Goal: Information Seeking & Learning: Check status

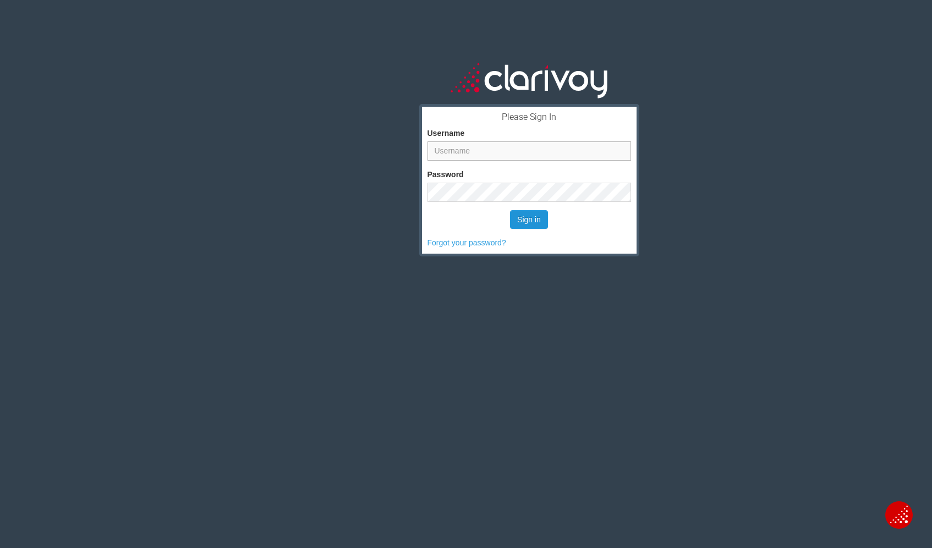
type input "mdonovan"
click at [519, 222] on button "Sign in" at bounding box center [529, 219] width 38 height 19
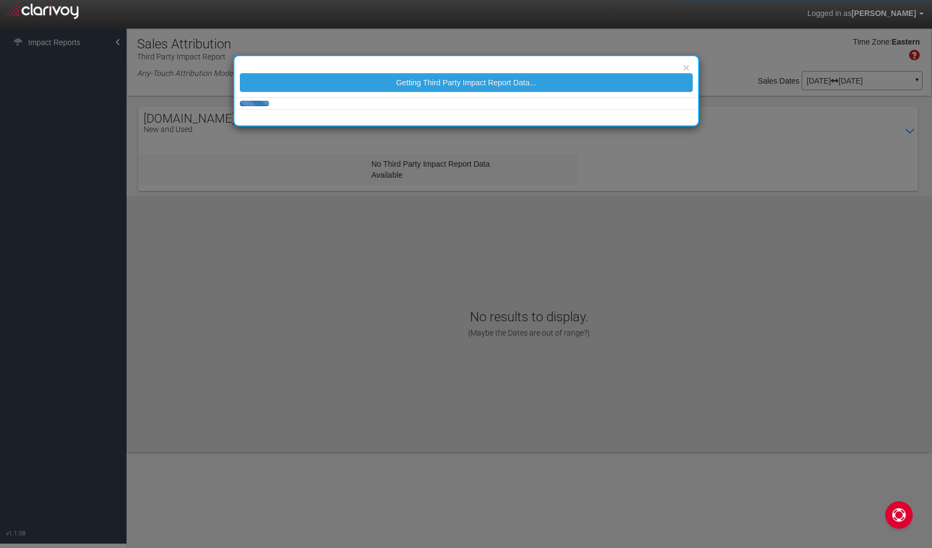
select select "25"
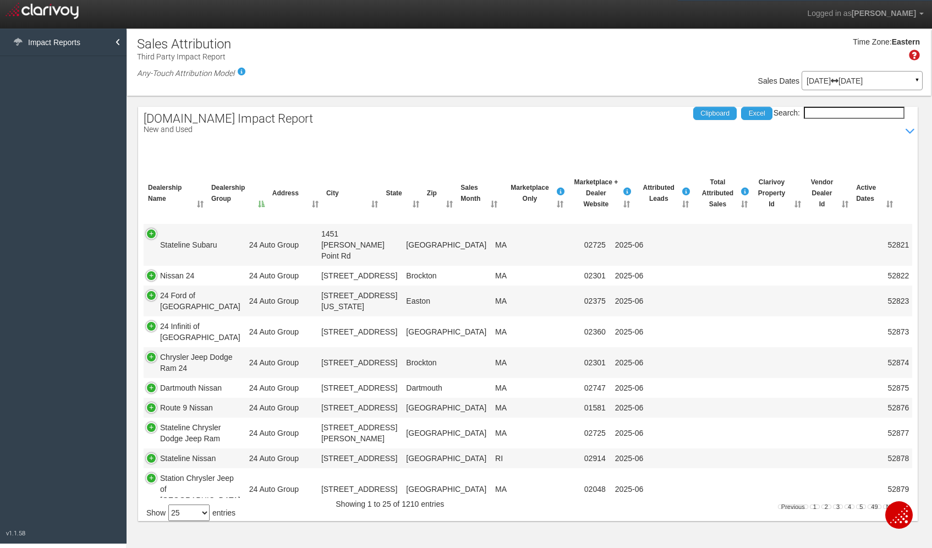
click at [197, 211] on th "Dealership Name" at bounding box center [175, 193] width 63 height 42
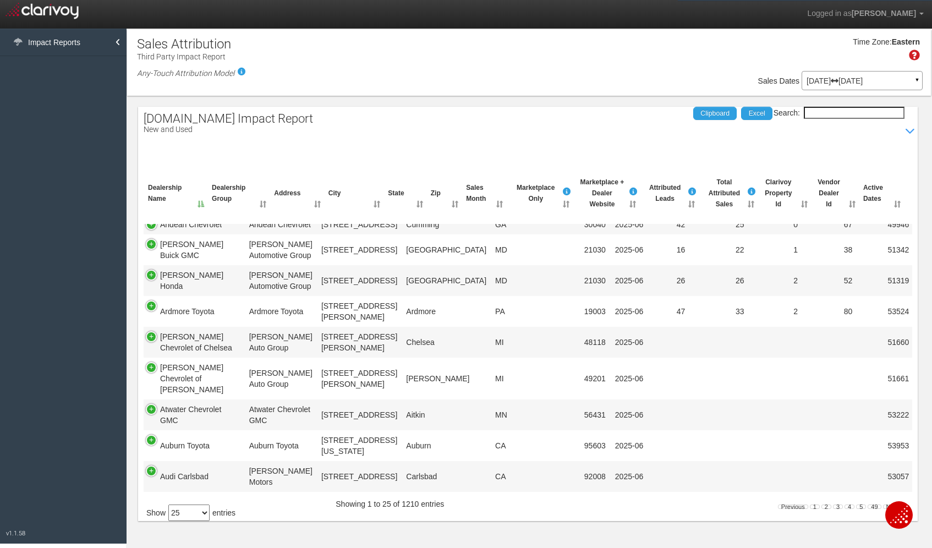
scroll to position [789, 0]
click at [886, 83] on p "[DATE] [DATE]" at bounding box center [862, 81] width 111 height 8
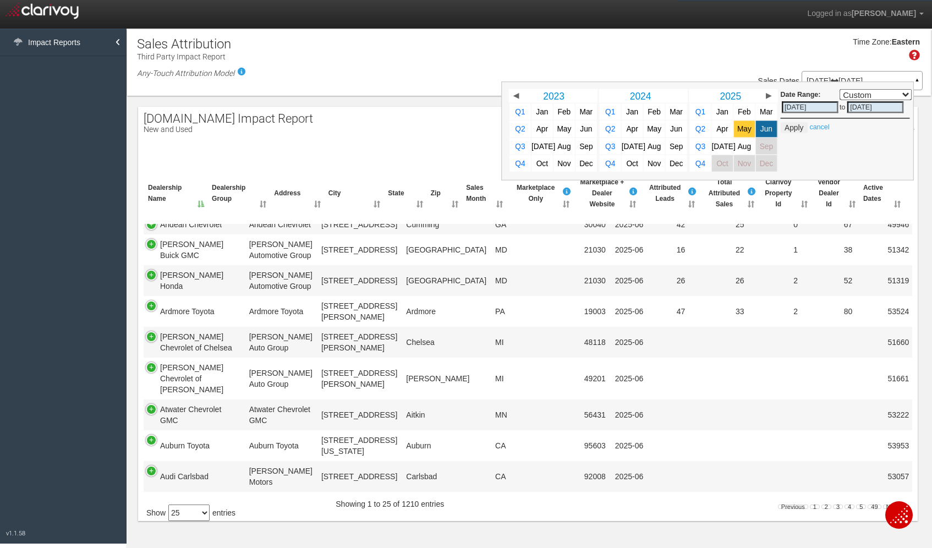
click at [740, 130] on span "May" at bounding box center [744, 129] width 14 height 8
select select ","
type input "[DATE]"
click at [790, 127] on button "Apply" at bounding box center [794, 127] width 27 height 11
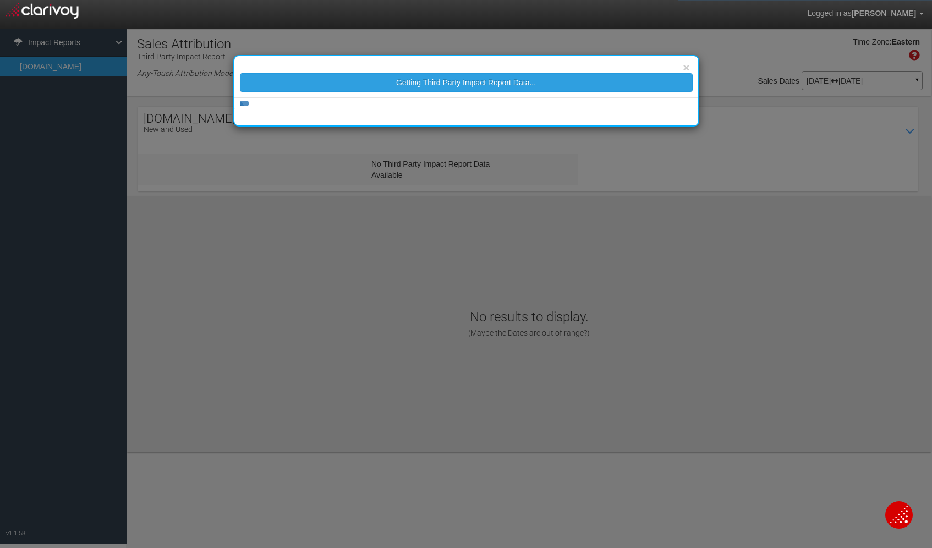
select select "25"
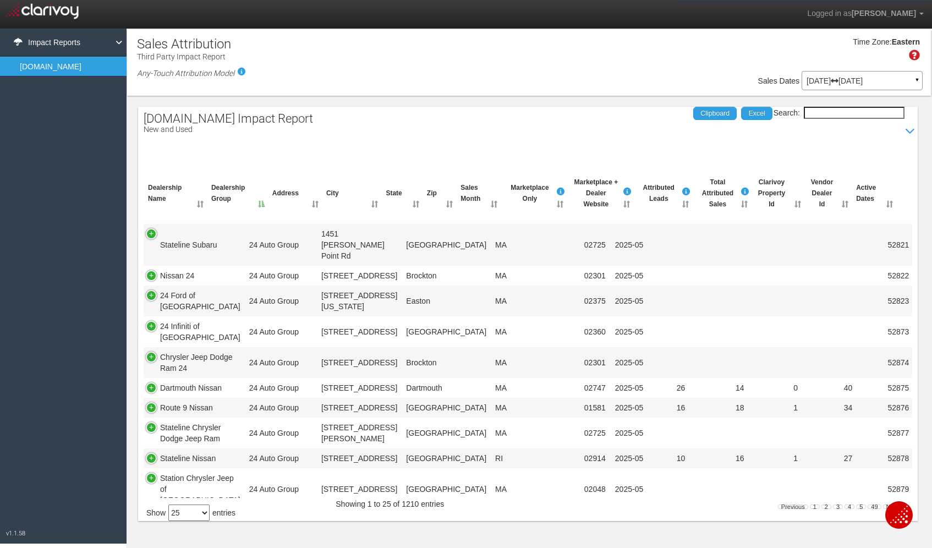
click at [200, 214] on th "Dealership Name" at bounding box center [175, 193] width 63 height 42
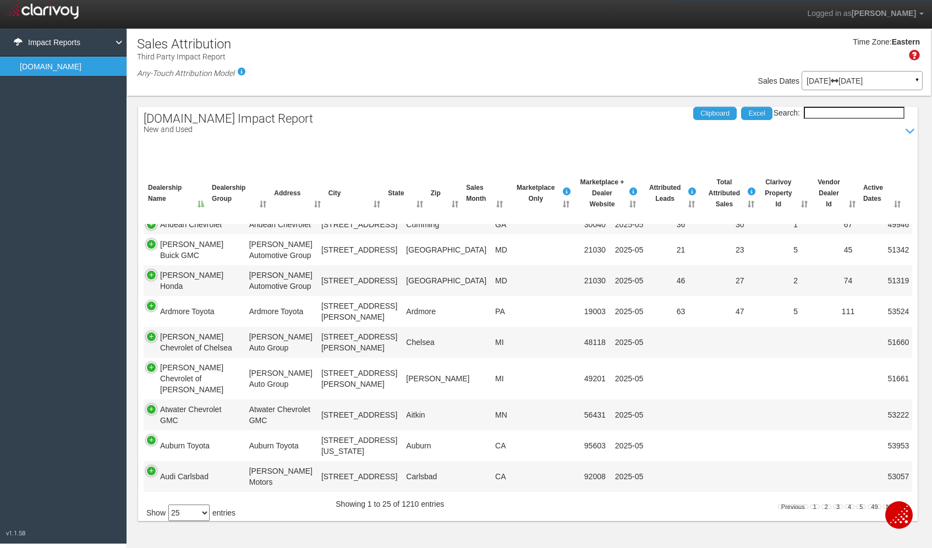
scroll to position [605, 0]
click at [867, 84] on p "[DATE] [DATE]" at bounding box center [862, 81] width 111 height 8
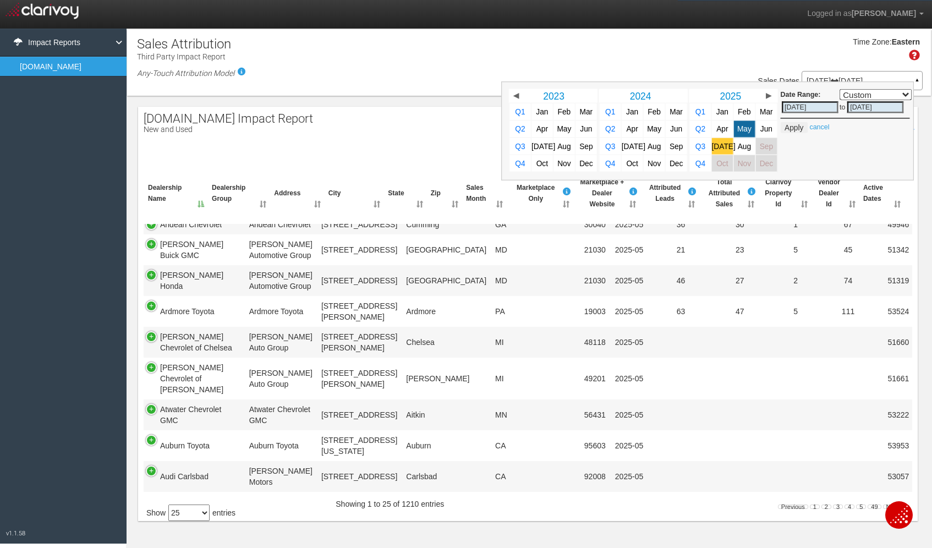
click at [717, 147] on link "[DATE]" at bounding box center [722, 146] width 21 height 17
select select ","
type input "[DATE]"
click at [790, 126] on button "Apply" at bounding box center [794, 127] width 27 height 11
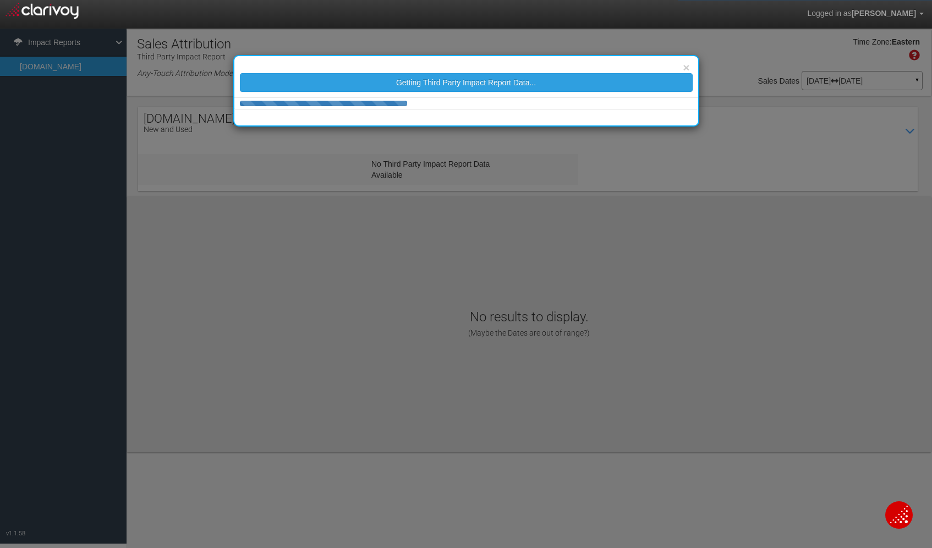
select select "25"
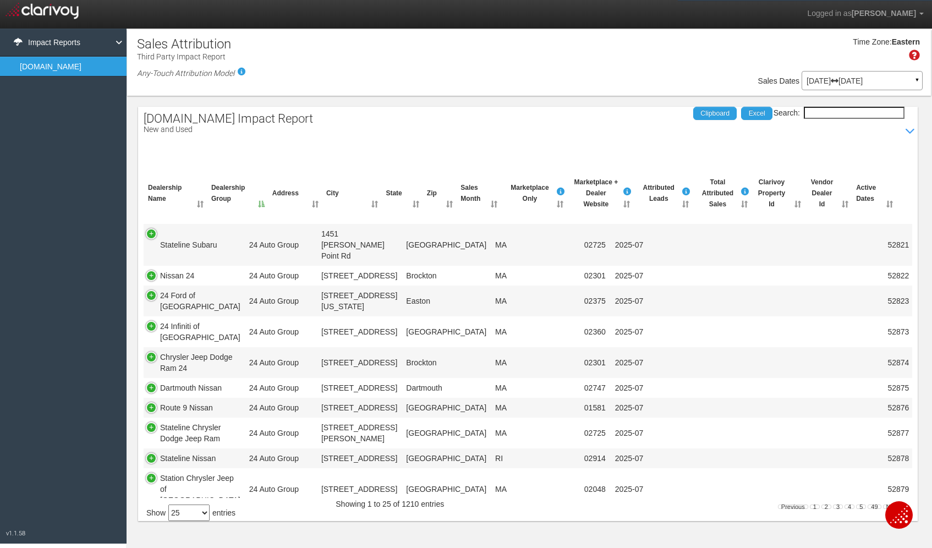
click at [200, 211] on th "Dealership Name" at bounding box center [175, 193] width 63 height 42
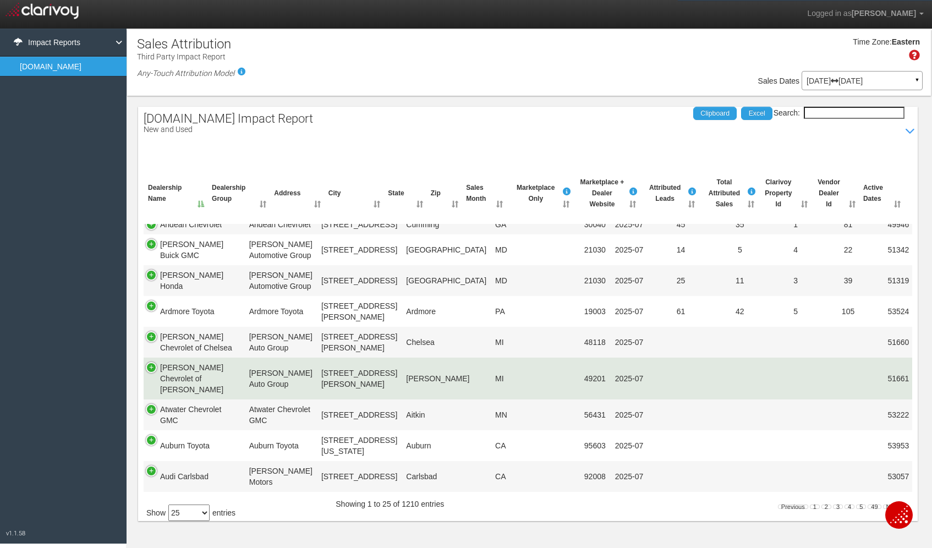
scroll to position [789, 0]
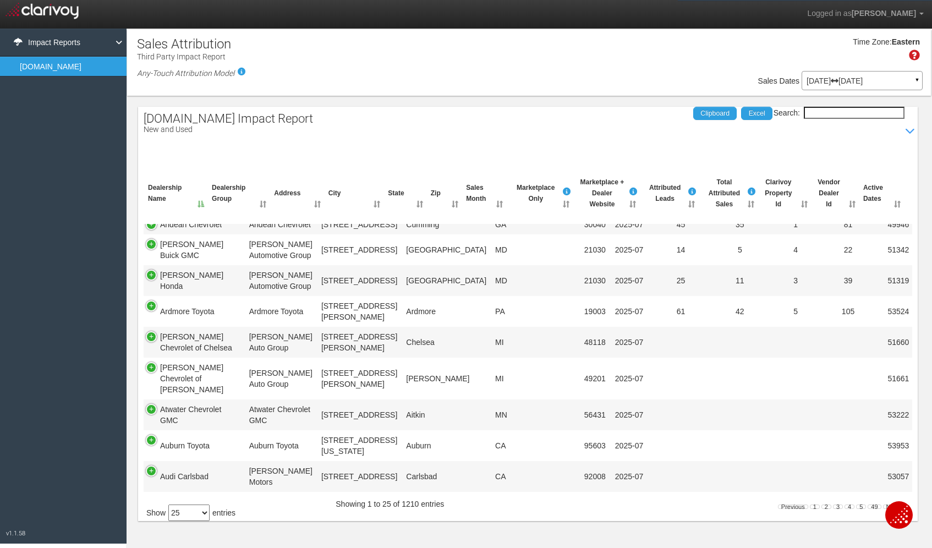
click at [523, 160] on div "Search: Clipboard Excel Dealership Name Dealership Group Address City State Zip…" at bounding box center [528, 336] width 780 height 370
click at [827, 505] on link "2" at bounding box center [827, 507] width 10 height 4
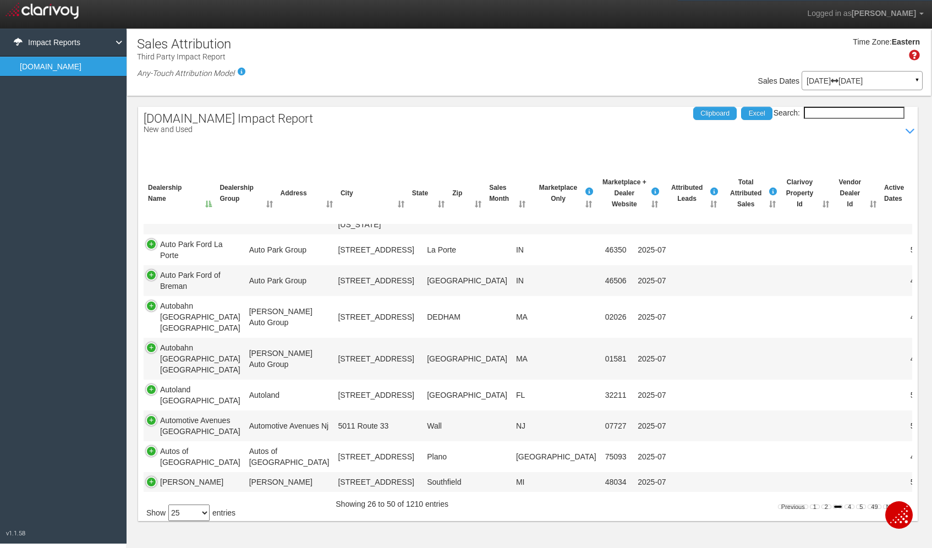
click at [839, 505] on link "3" at bounding box center [838, 507] width 10 height 4
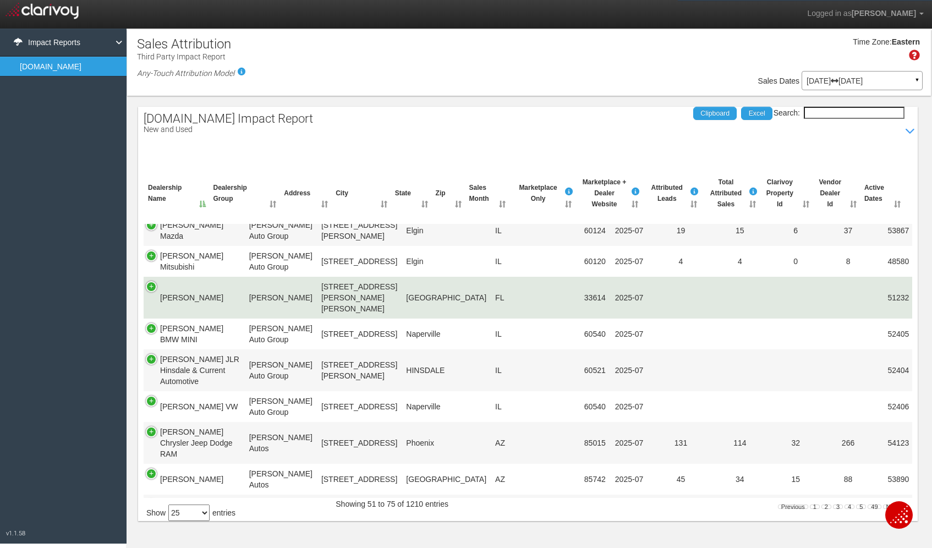
scroll to position [495, 0]
